Goal: Check status

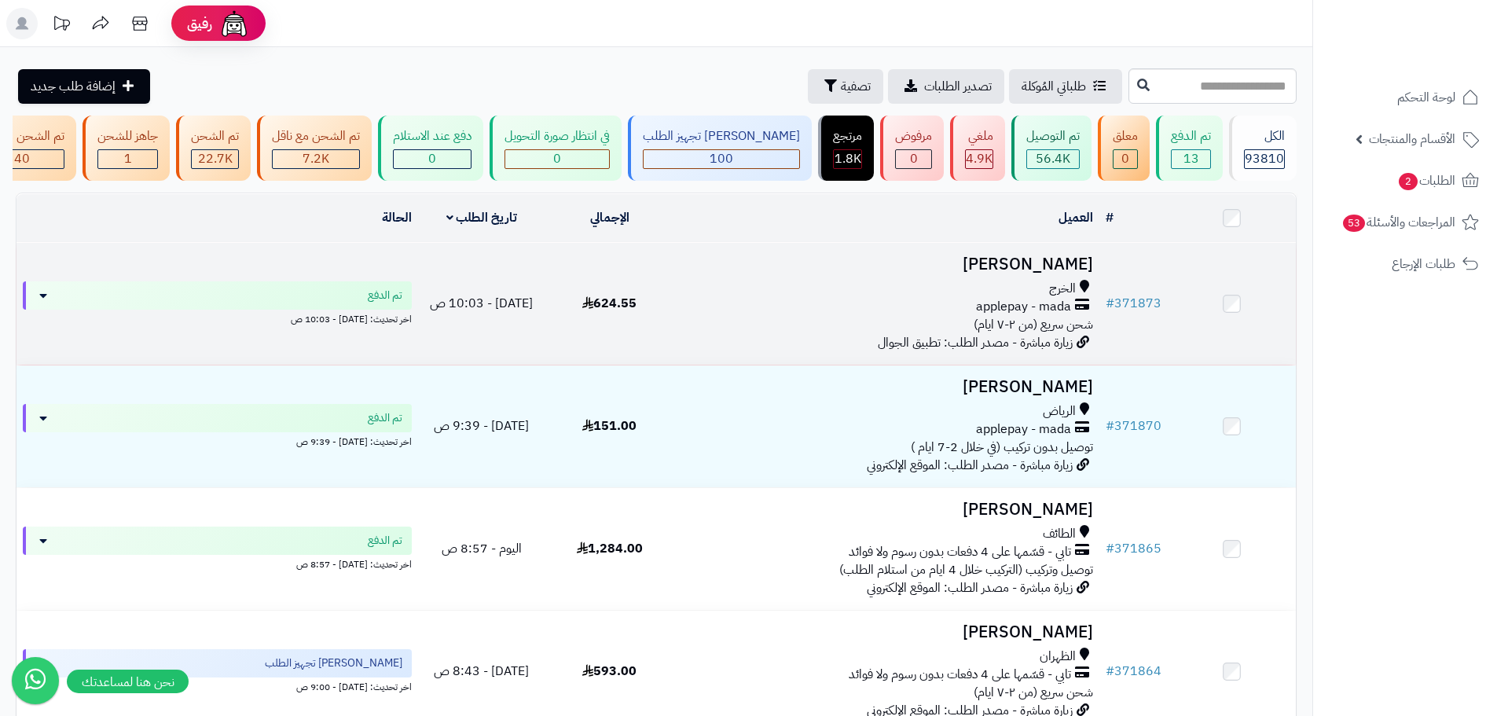
click at [575, 334] on td "624.55" at bounding box center [609, 304] width 128 height 122
